Goal: Task Accomplishment & Management: Manage account settings

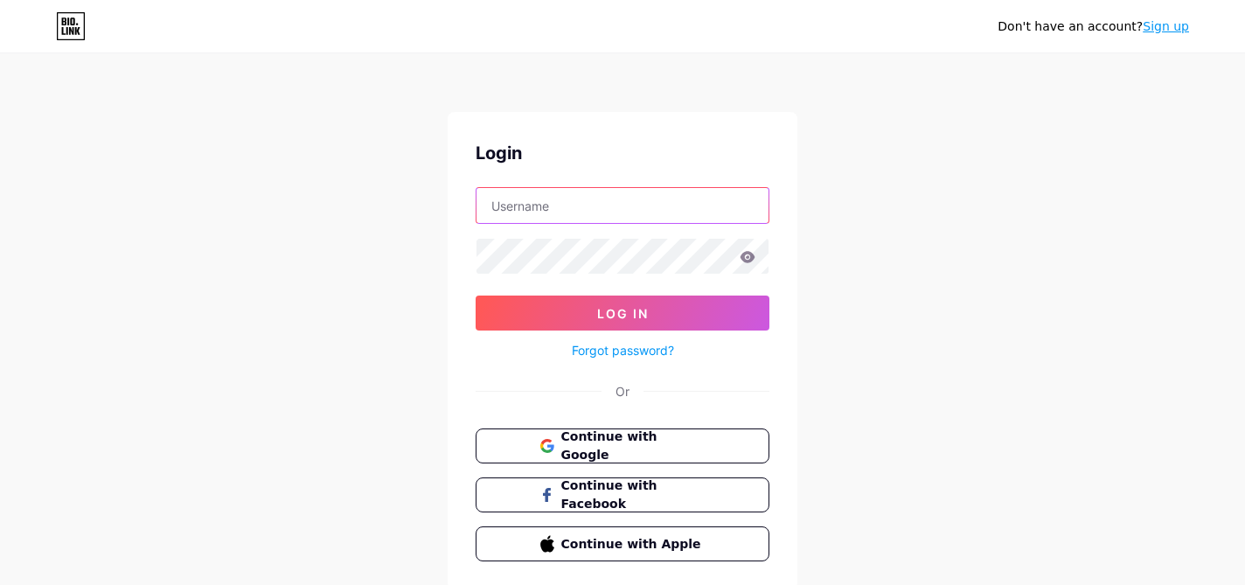
click at [594, 202] on input "text" at bounding box center [623, 205] width 292 height 35
type input "[PERSON_NAME][EMAIL_ADDRESS][DOMAIN_NAME][PERSON_NAME]"
click at [747, 255] on icon at bounding box center [748, 257] width 16 height 12
click at [749, 260] on icon at bounding box center [748, 256] width 15 height 11
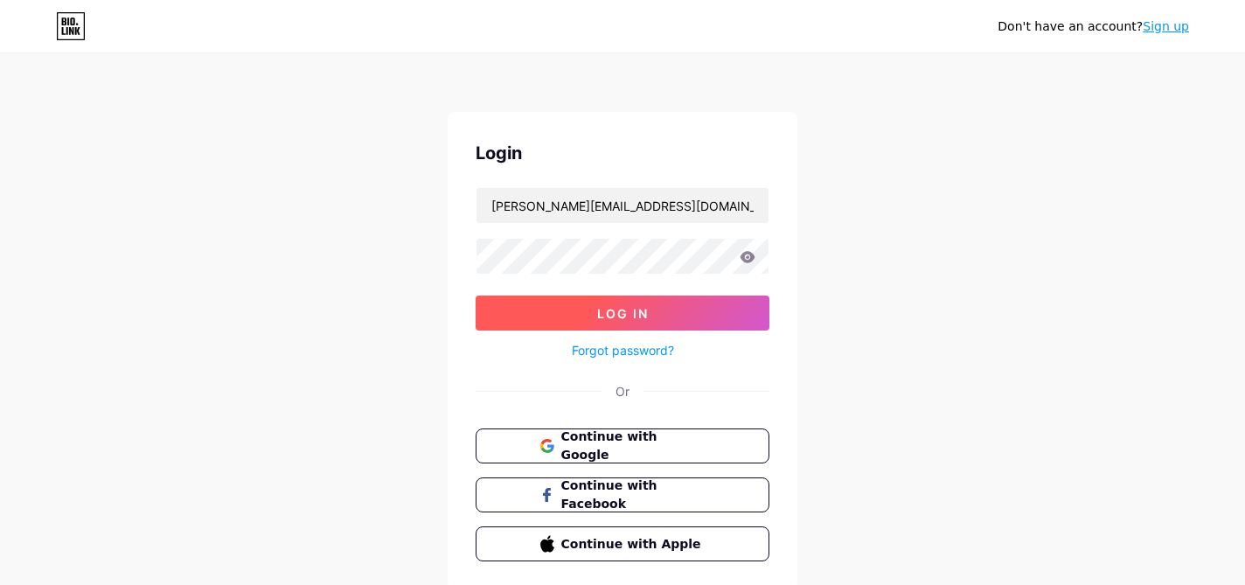
click at [644, 315] on span "Log In" at bounding box center [623, 313] width 52 height 15
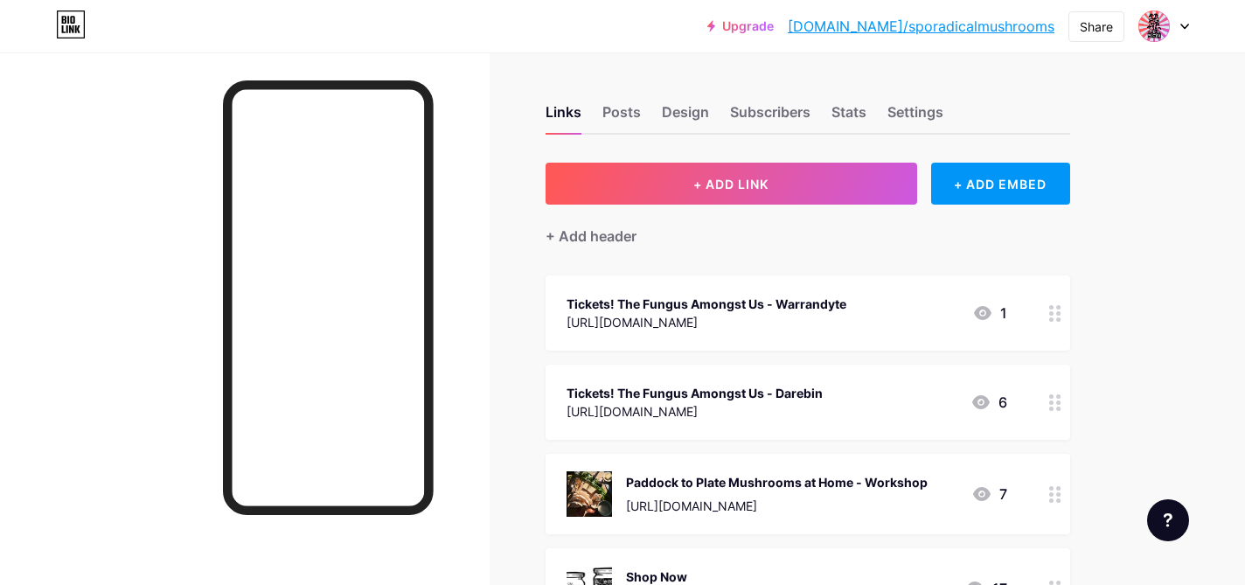
click at [1188, 24] on icon at bounding box center [1185, 26] width 7 height 4
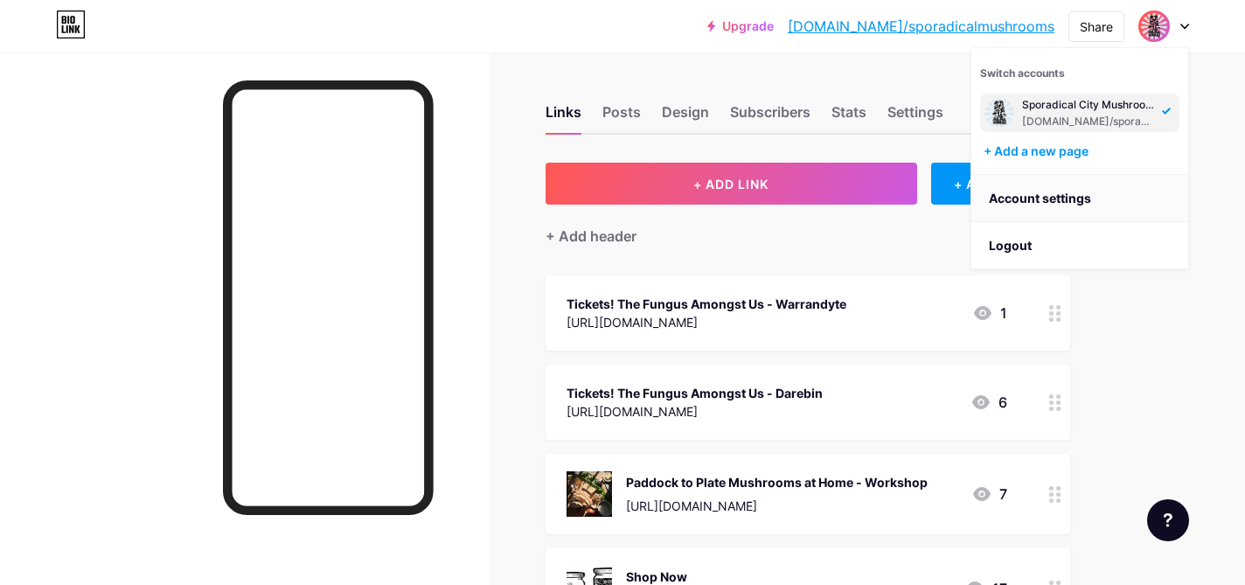
click at [1114, 201] on link "Account settings" at bounding box center [1080, 198] width 217 height 47
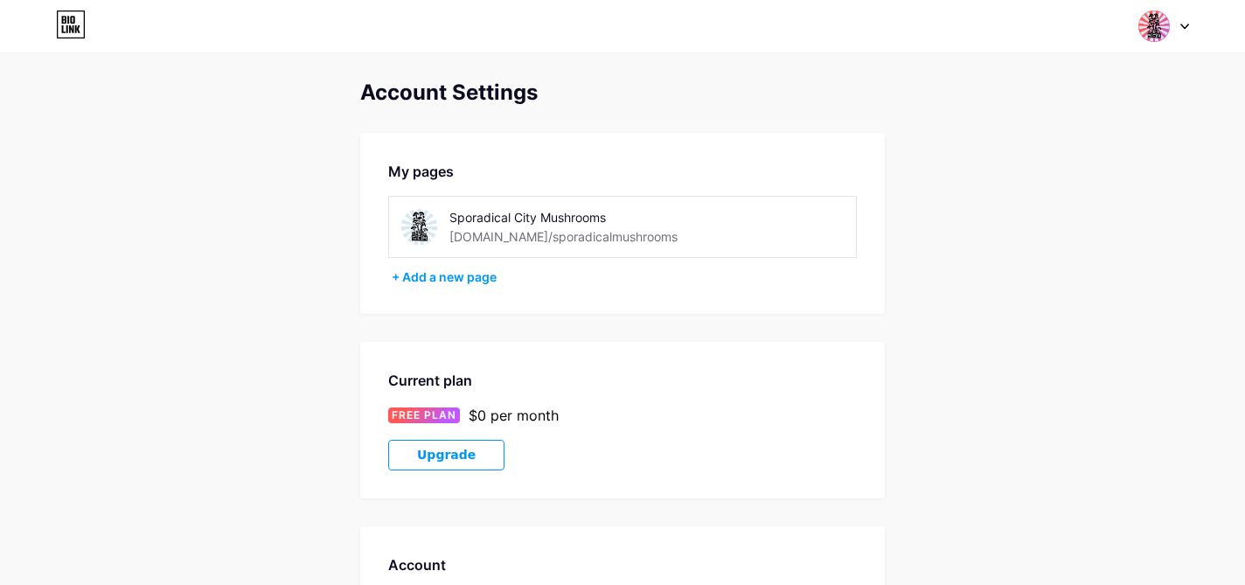
click at [1188, 30] on div at bounding box center [1164, 25] width 51 height 31
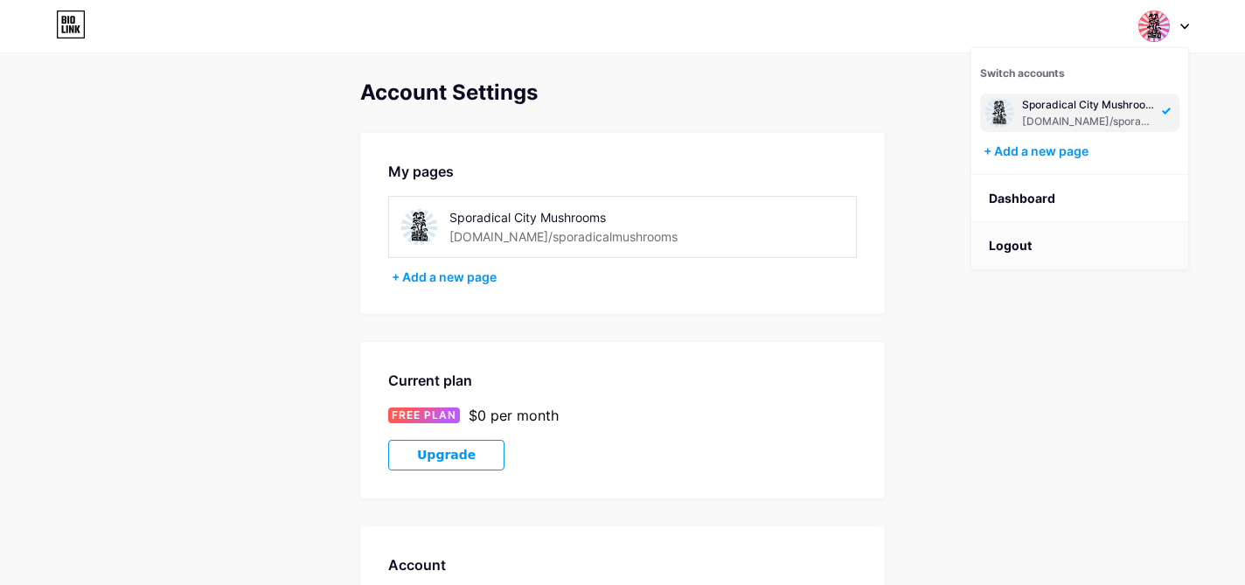
click at [1106, 246] on li "Logout" at bounding box center [1080, 245] width 217 height 47
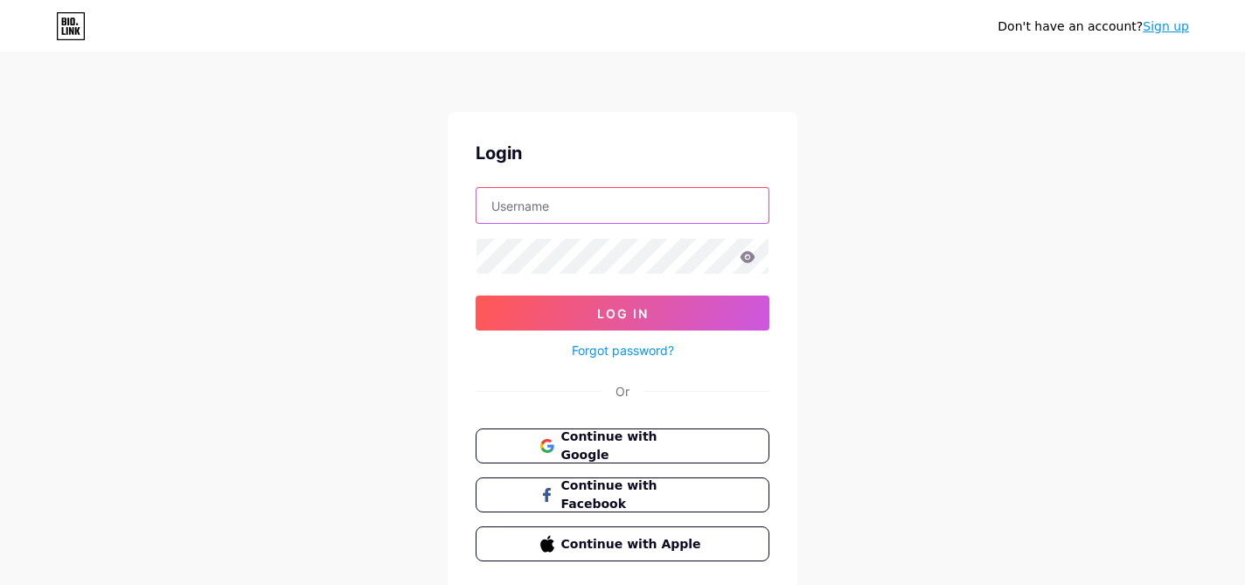
click at [720, 206] on input "text" at bounding box center [623, 205] width 292 height 35
